Goal: Task Accomplishment & Management: Manage account settings

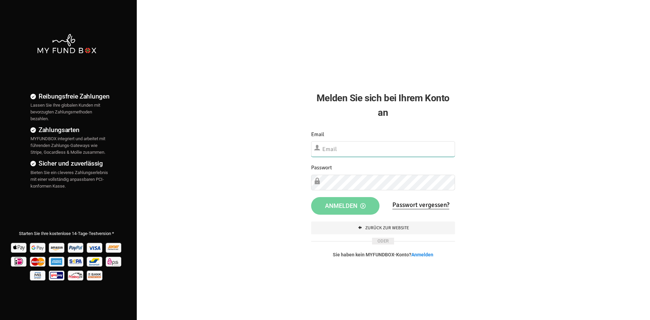
click at [333, 151] on input "text" at bounding box center [383, 149] width 144 height 16
type input "controlling@musaid.de"
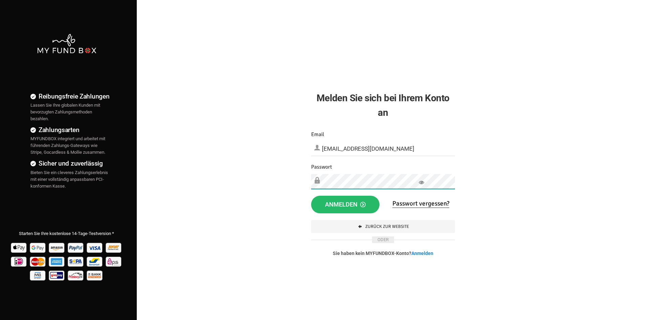
click at [251, 173] on div "Reibungsfreie Zahlungen Lassen Sie Ihre globalen Kunden mit bevorzugten Zahlung…" at bounding box center [325, 173] width 657 height 347
click at [415, 206] on link "Passwort vergessen?" at bounding box center [421, 204] width 57 height 8
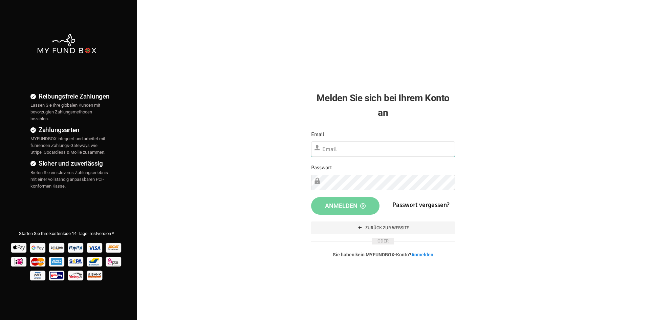
click at [363, 145] on input "text" at bounding box center [383, 149] width 144 height 16
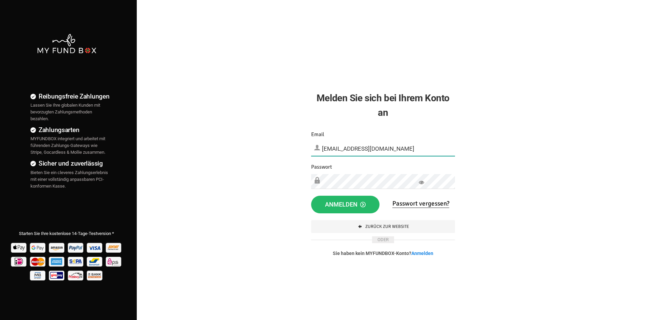
drag, startPoint x: 340, startPoint y: 146, endPoint x: 326, endPoint y: 144, distance: 14.1
click at [326, 144] on input "[EMAIL_ADDRESS][DOMAIN_NAME]" at bounding box center [383, 148] width 144 height 15
type input "[EMAIL_ADDRESS][DOMAIN_NAME]"
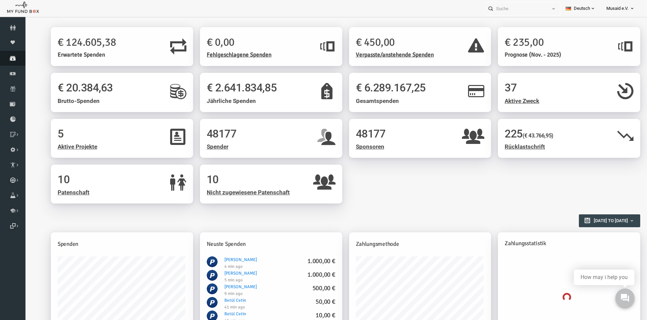
click at [14, 62] on link "Spenden" at bounding box center [12, 58] width 25 height 15
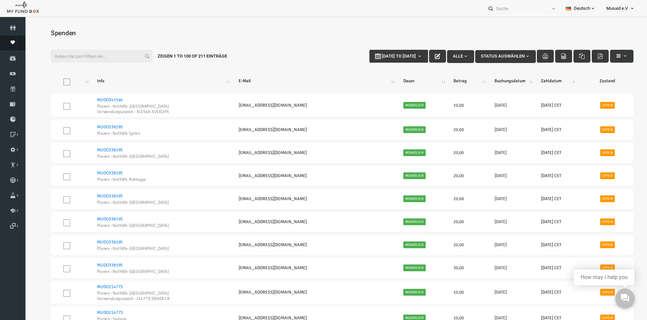
click at [8, 44] on icon at bounding box center [12, 42] width 25 height 4
click at [15, 59] on icon at bounding box center [12, 58] width 25 height 5
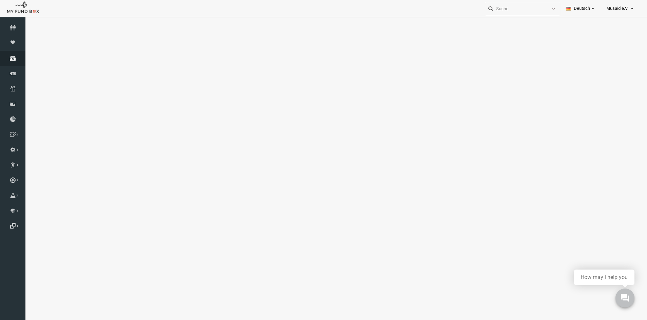
select select "100"
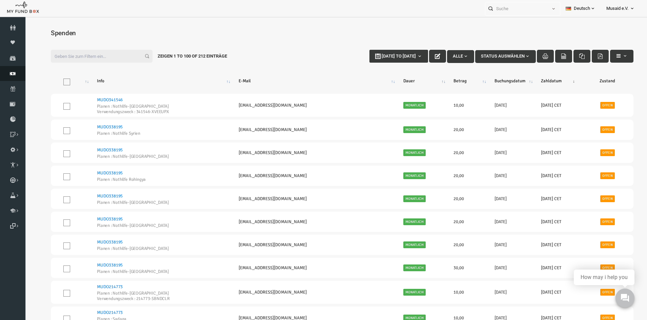
click at [12, 77] on link "Finanz" at bounding box center [12, 73] width 25 height 15
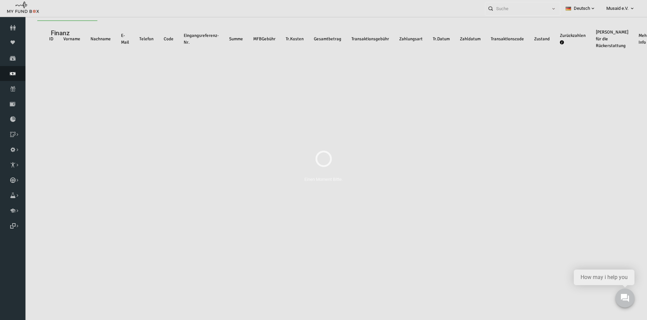
select select "100"
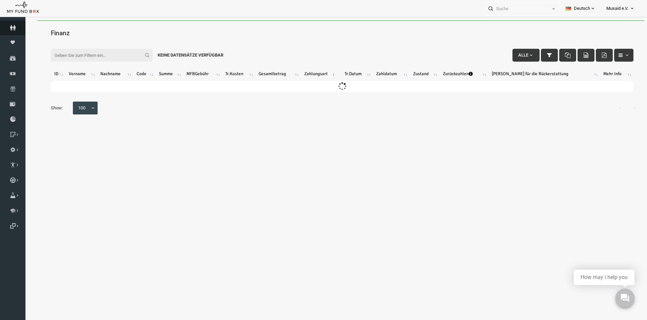
click at [13, 29] on icon at bounding box center [12, 27] width 25 height 5
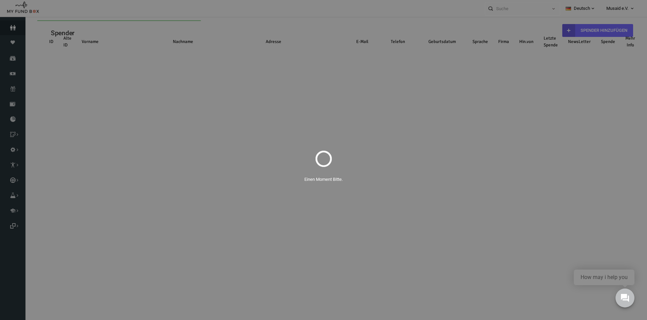
select select "100"
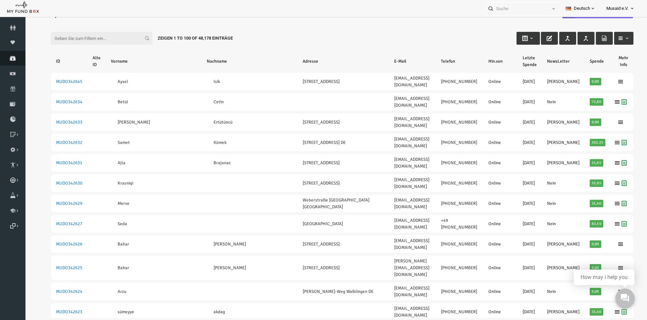
click at [13, 57] on icon at bounding box center [12, 58] width 25 height 5
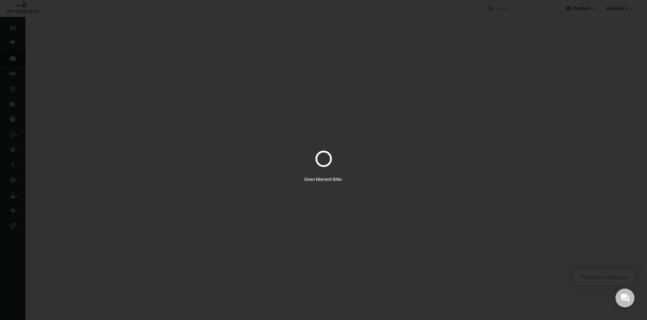
select select "100"
